Goal: Transaction & Acquisition: Purchase product/service

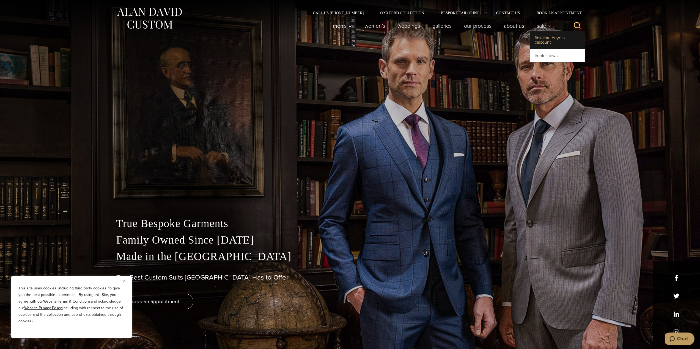
click at [547, 37] on link "First-Time Buyers Discount" at bounding box center [557, 40] width 55 height 18
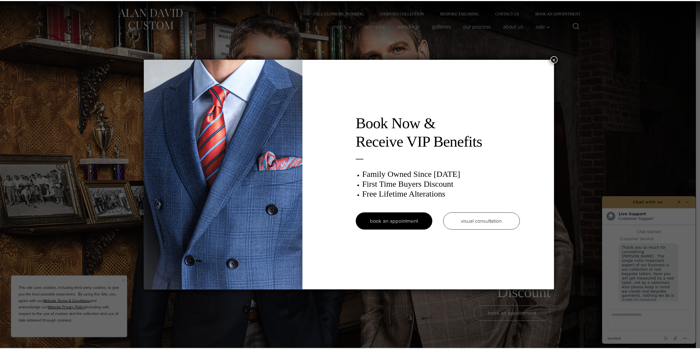
scroll to position [7, 0]
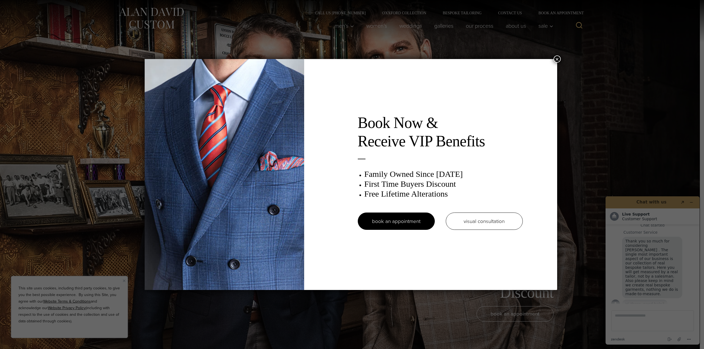
click at [559, 62] on button "×" at bounding box center [556, 59] width 7 height 7
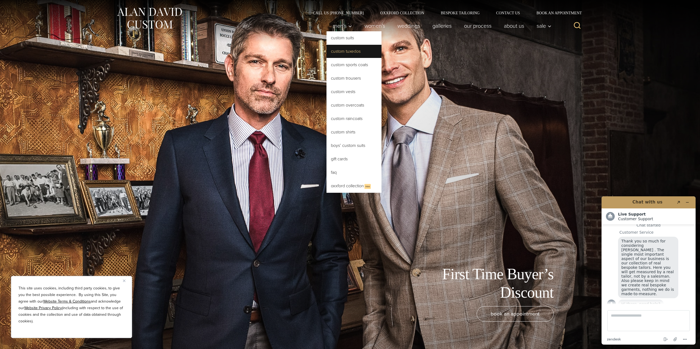
click at [341, 54] on link "Custom Tuxedos" at bounding box center [353, 51] width 55 height 13
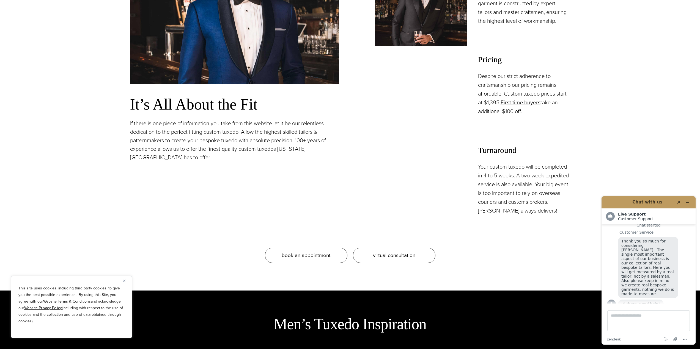
scroll to position [577, 0]
